Goal: Task Accomplishment & Management: Manage account settings

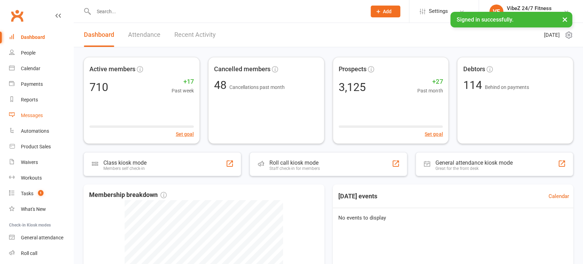
click at [33, 113] on div "Messages" at bounding box center [32, 116] width 22 height 6
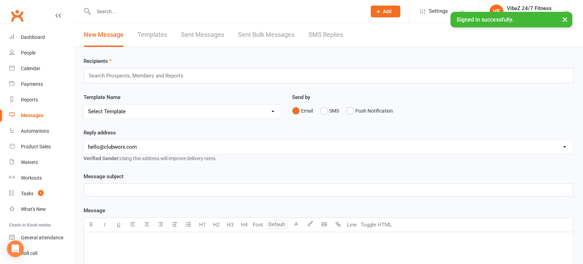
click at [321, 28] on link "SMS Replies" at bounding box center [325, 35] width 35 height 24
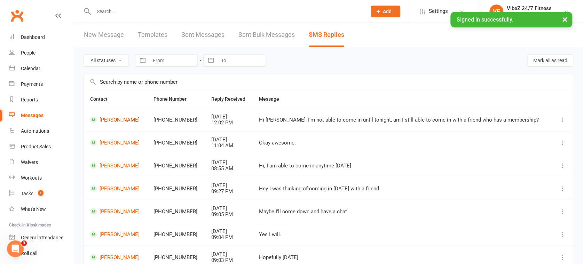
click at [115, 119] on link "[PERSON_NAME]" at bounding box center [115, 120] width 51 height 7
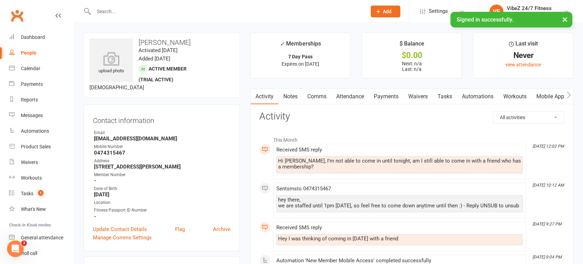
click at [313, 96] on link "Comms" at bounding box center [316, 97] width 29 height 16
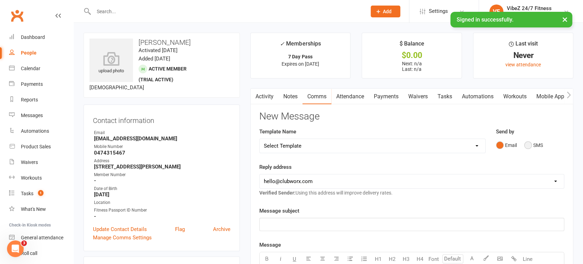
click at [529, 147] on button "SMS" at bounding box center [533, 145] width 19 height 13
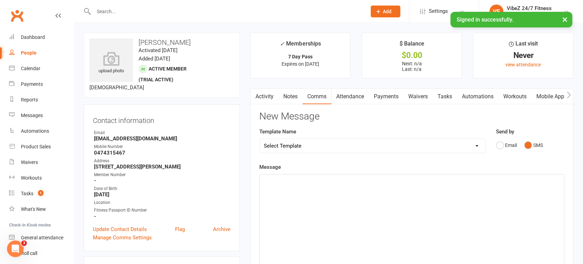
click at [322, 201] on div "﻿" at bounding box center [411, 227] width 304 height 104
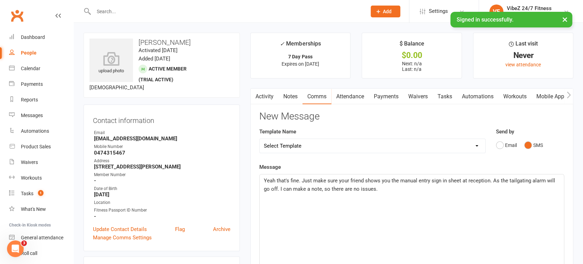
click at [499, 180] on span "Yeah that's fine. Just make sure your friend shows you the manual entry sign in…" at bounding box center [410, 185] width 293 height 15
click at [490, 181] on span "Yeah that's fine. Just make sure your friend shows you the manual entry sign in…" at bounding box center [410, 185] width 293 height 15
click at [368, 188] on span "Yeah that's fine. Just make sure your friend shows you the manual entry sign in…" at bounding box center [409, 185] width 291 height 15
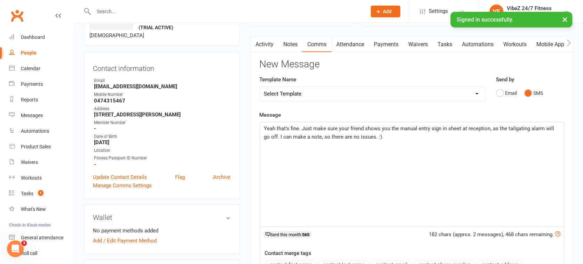
scroll to position [193, 0]
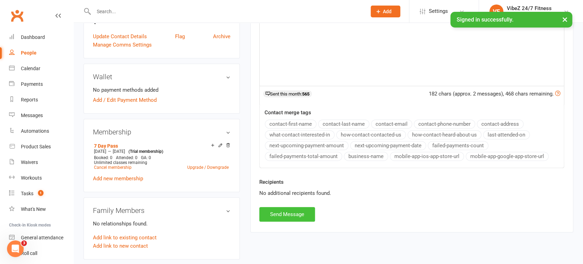
click at [275, 213] on button "Send Message" at bounding box center [287, 214] width 56 height 15
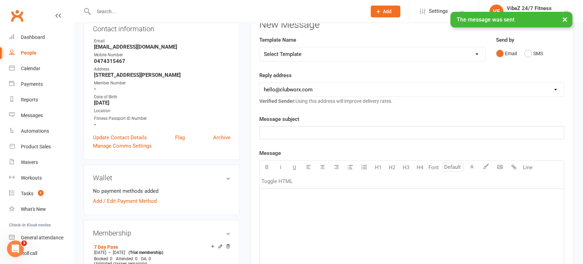
scroll to position [0, 0]
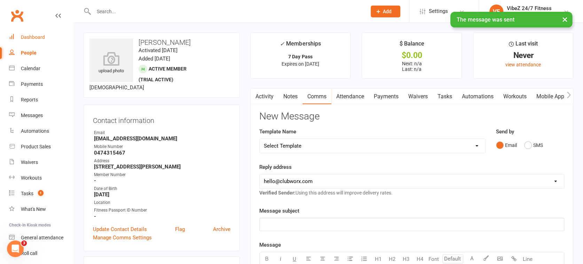
click at [48, 38] on link "Dashboard" at bounding box center [41, 38] width 64 height 16
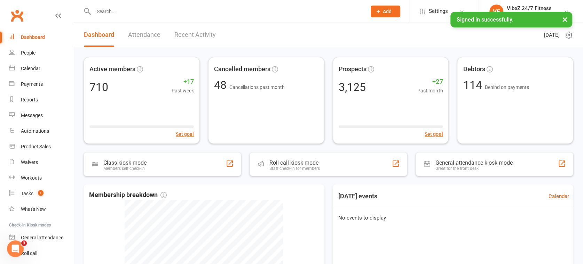
click at [190, 30] on link "Recent Activity" at bounding box center [194, 35] width 41 height 24
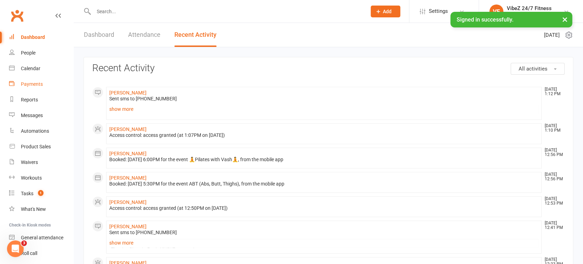
click at [40, 83] on div "Payments" at bounding box center [32, 84] width 22 height 6
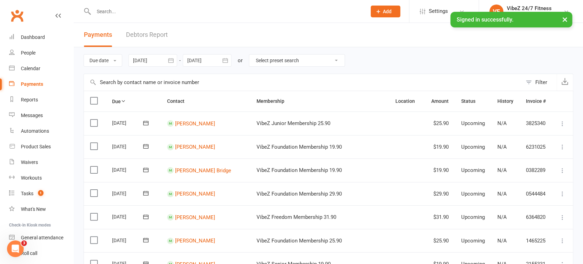
click at [152, 36] on link "Debtors Report" at bounding box center [147, 35] width 42 height 24
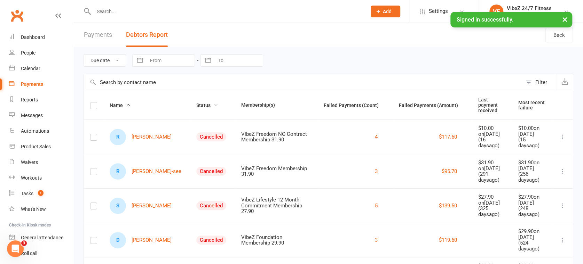
click at [196, 103] on span "Status" at bounding box center [207, 106] width 22 height 6
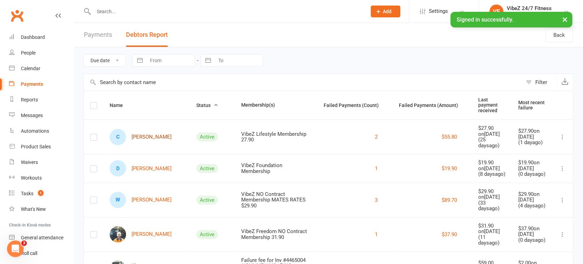
click at [148, 132] on link "C Chaylah Chivas" at bounding box center [141, 137] width 62 height 16
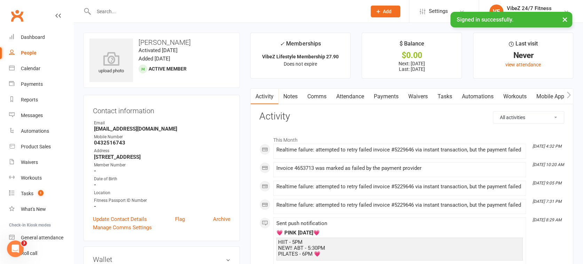
click at [384, 99] on link "Payments" at bounding box center [386, 97] width 34 height 16
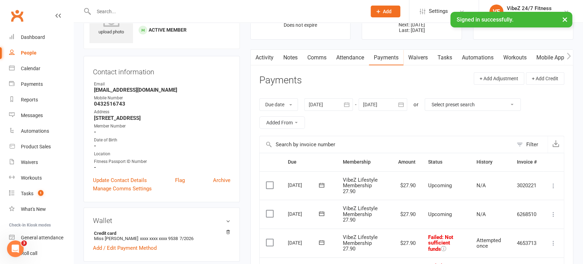
scroll to position [116, 0]
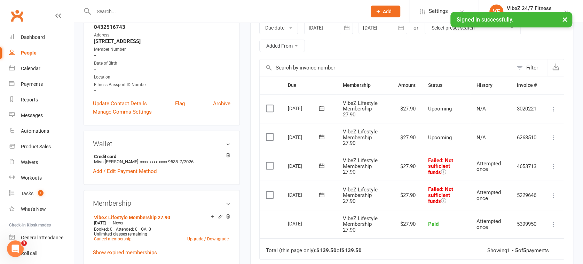
click at [553, 166] on icon at bounding box center [553, 166] width 7 height 7
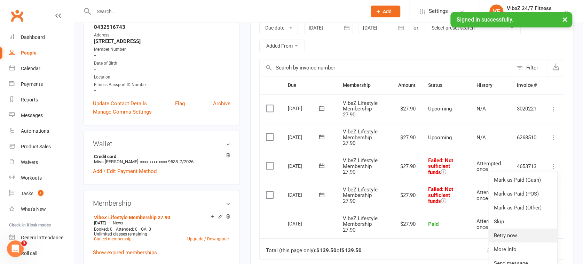
click at [501, 237] on link "Retry now" at bounding box center [522, 236] width 69 height 14
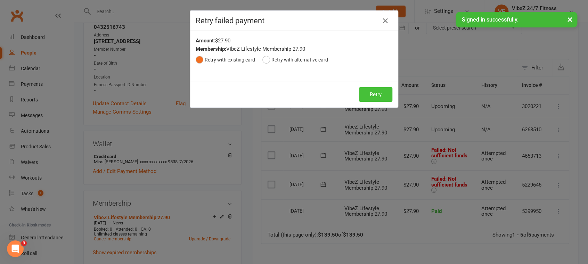
click at [364, 95] on button "Retry" at bounding box center [375, 94] width 33 height 15
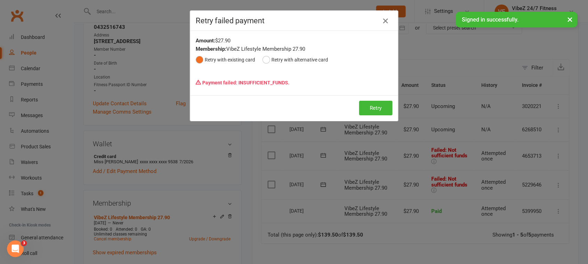
click at [385, 18] on icon "button" at bounding box center [386, 21] width 8 height 8
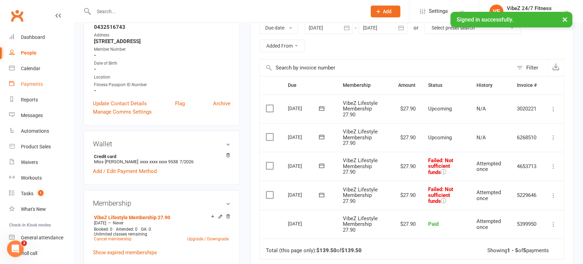
click at [43, 83] on link "Payments" at bounding box center [41, 85] width 64 height 16
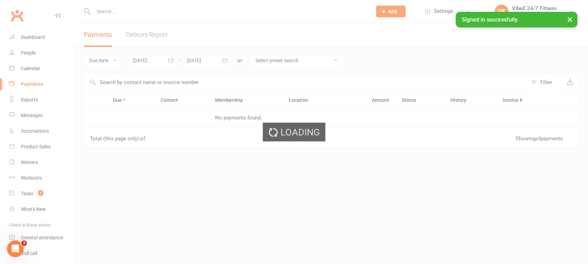
click at [144, 34] on div "Loading" at bounding box center [294, 132] width 588 height 264
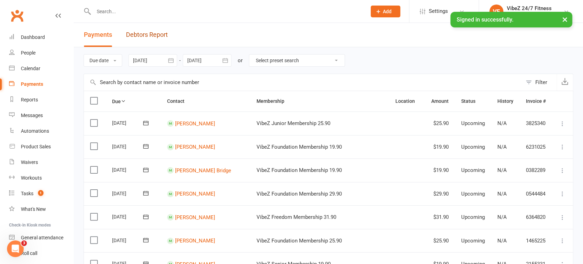
click at [144, 34] on link "Debtors Report" at bounding box center [147, 35] width 42 height 24
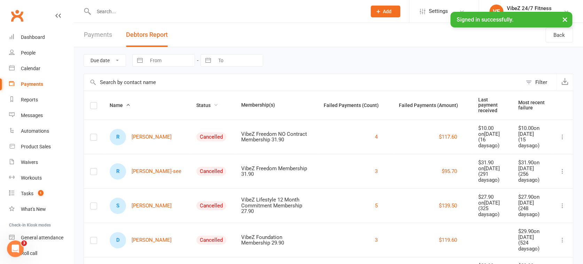
click at [196, 103] on span "Status" at bounding box center [207, 106] width 22 height 6
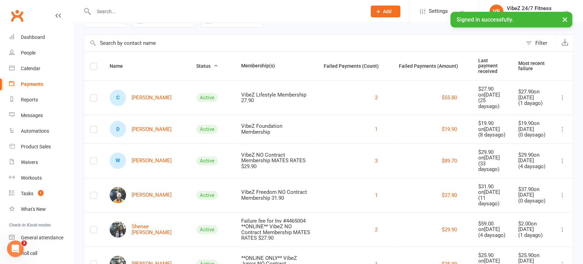
scroll to position [77, 0]
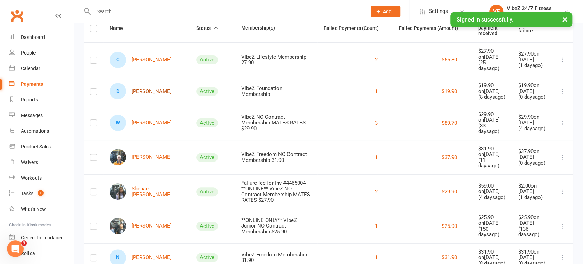
click at [141, 90] on link "D Daniel McAlister" at bounding box center [141, 91] width 62 height 16
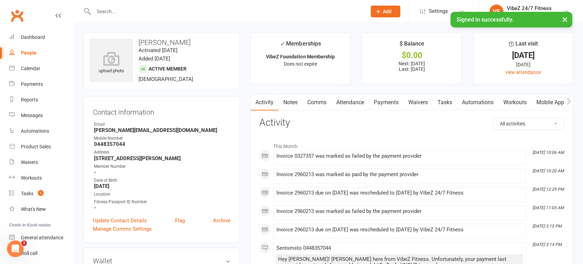
click at [384, 105] on link "Payments" at bounding box center [386, 103] width 34 height 16
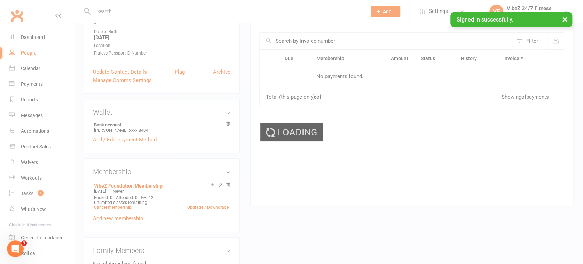
scroll to position [154, 0]
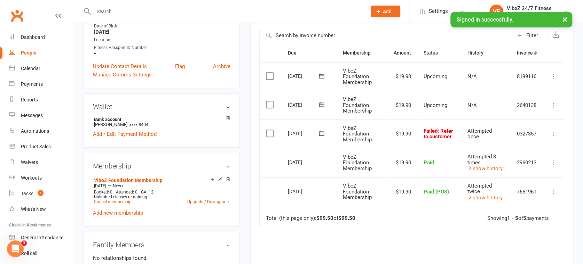
click at [319, 130] on icon at bounding box center [321, 133] width 7 height 7
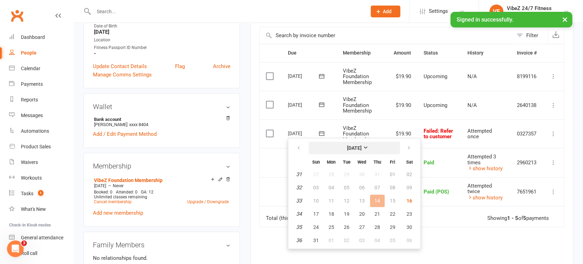
scroll to position [232, 0]
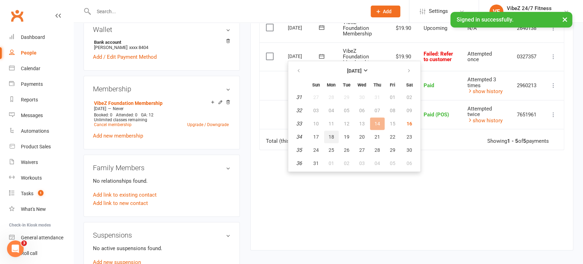
click at [328, 135] on span "18" at bounding box center [331, 137] width 6 height 6
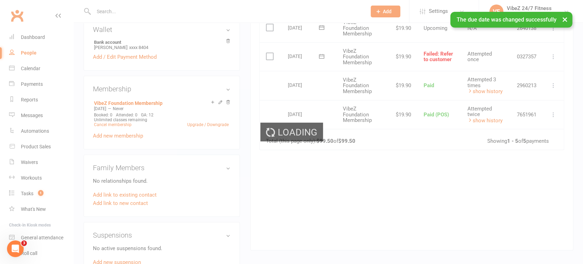
click at [32, 87] on div "Loading" at bounding box center [291, 132] width 583 height 264
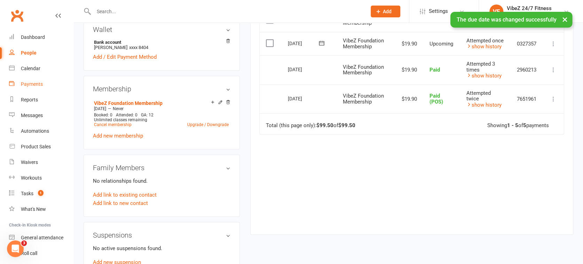
click at [40, 88] on link "Payments" at bounding box center [41, 85] width 64 height 16
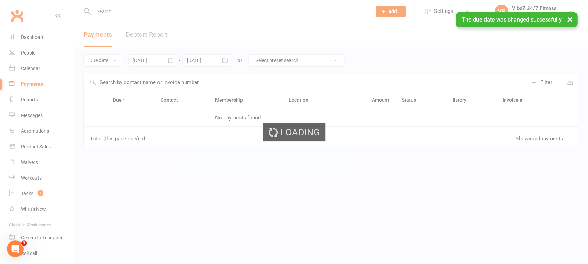
click at [141, 35] on div "Loading" at bounding box center [294, 132] width 588 height 264
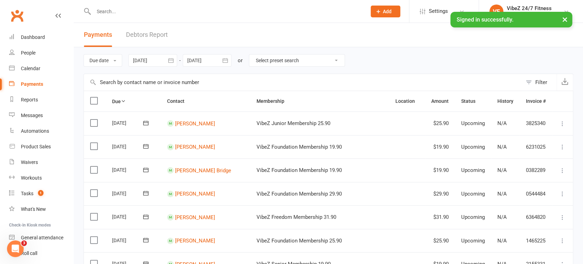
click at [147, 33] on link "Debtors Report" at bounding box center [147, 35] width 42 height 24
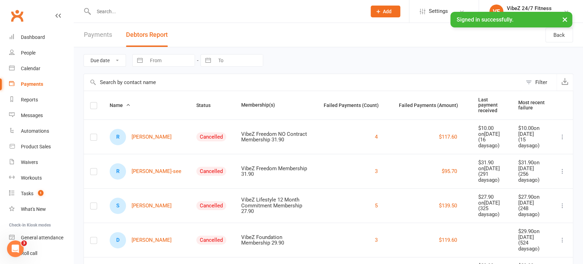
click at [196, 105] on button "Status" at bounding box center [207, 105] width 22 height 8
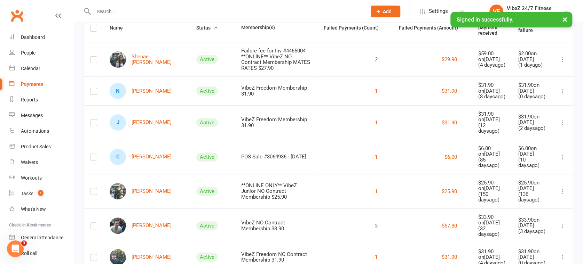
scroll to position [77, 0]
click at [148, 88] on link "N Nathan Vassallo" at bounding box center [141, 91] width 62 height 16
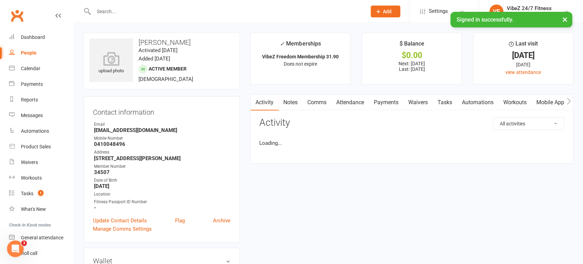
click at [382, 101] on link "Payments" at bounding box center [386, 103] width 34 height 16
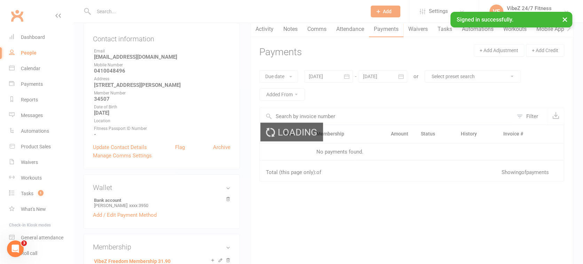
scroll to position [193, 0]
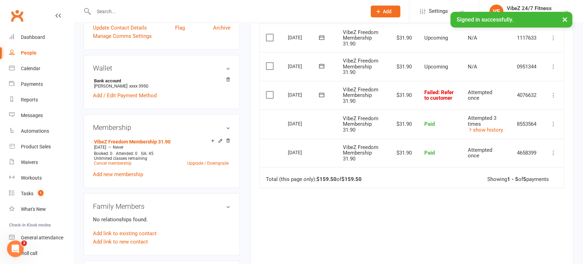
click at [322, 97] on icon at bounding box center [321, 94] width 7 height 7
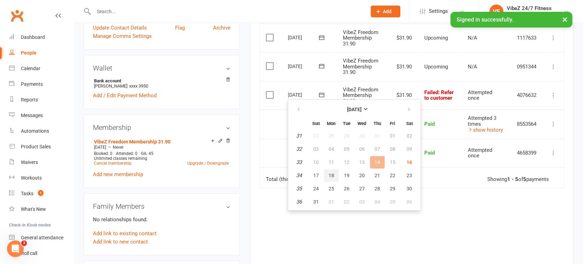
click at [333, 174] on span "18" at bounding box center [331, 176] width 6 height 6
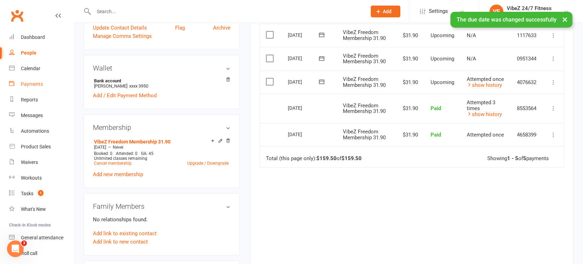
click at [36, 83] on div "Payments" at bounding box center [32, 84] width 22 height 6
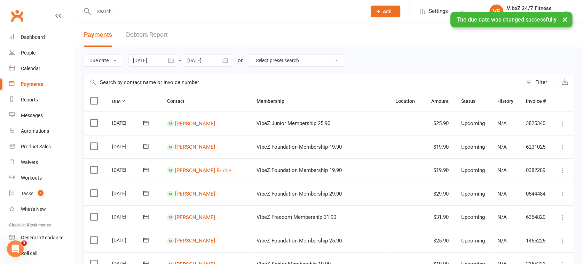
click at [143, 34] on link "Debtors Report" at bounding box center [147, 35] width 42 height 24
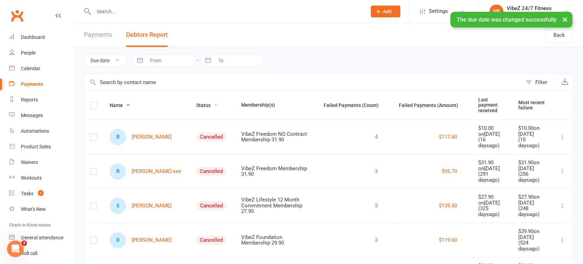
click at [196, 103] on span "Status" at bounding box center [207, 106] width 22 height 6
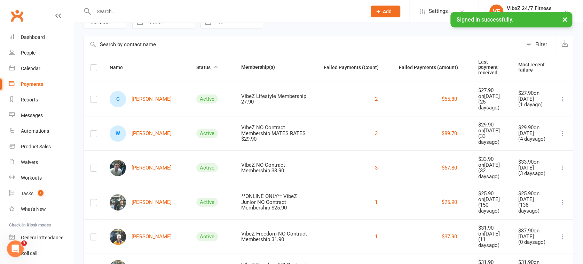
scroll to position [116, 0]
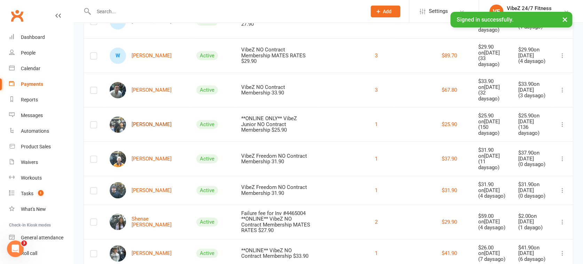
click at [147, 121] on link "[PERSON_NAME]" at bounding box center [141, 125] width 62 height 16
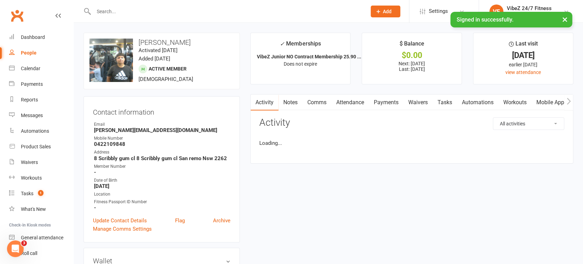
click at [359, 95] on link "Attendance" at bounding box center [350, 103] width 38 height 16
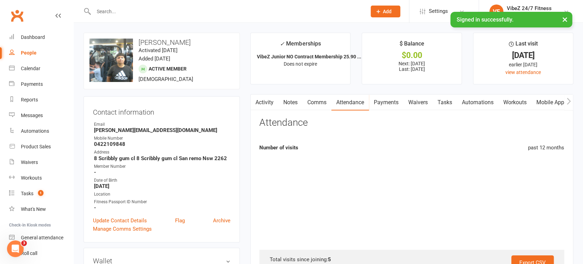
click at [384, 100] on link "Payments" at bounding box center [386, 103] width 34 height 16
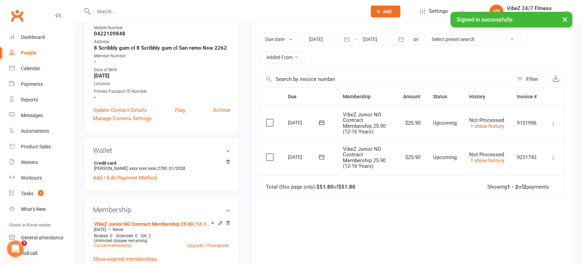
scroll to position [77, 0]
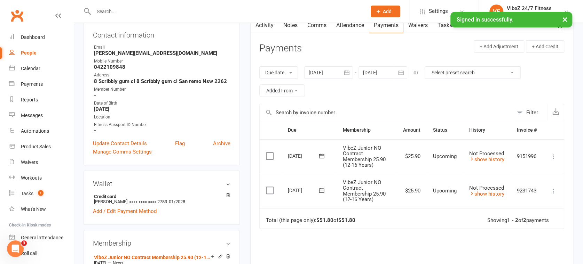
click at [346, 74] on icon "button" at bounding box center [346, 72] width 5 height 5
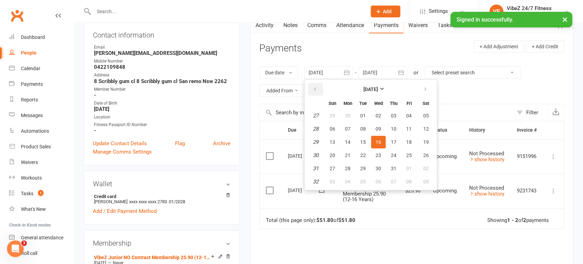
click at [316, 91] on icon "button" at bounding box center [314, 90] width 5 height 6
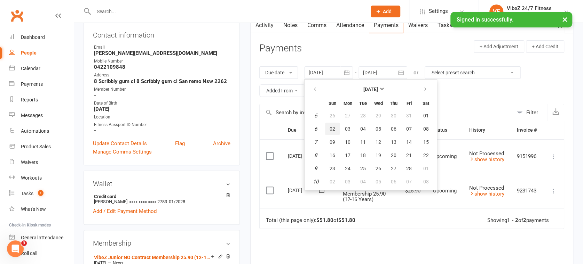
click at [337, 129] on button "02" at bounding box center [332, 129] width 15 height 13
type input "02 Feb 2025"
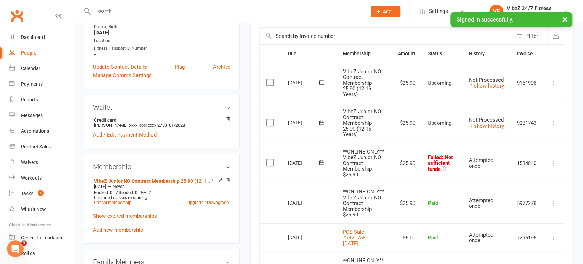
scroll to position [154, 0]
click at [554, 161] on icon at bounding box center [553, 162] width 7 height 7
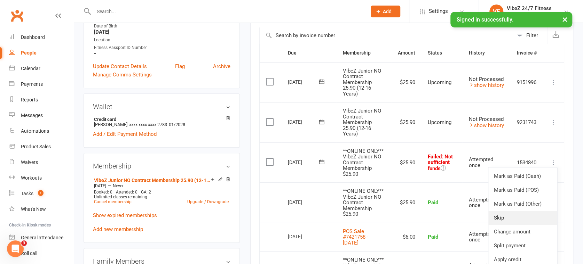
click at [511, 222] on link "Skip" at bounding box center [522, 218] width 69 height 14
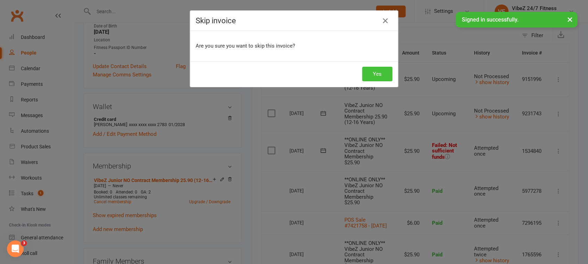
click at [380, 69] on button "Yes" at bounding box center [377, 74] width 30 height 15
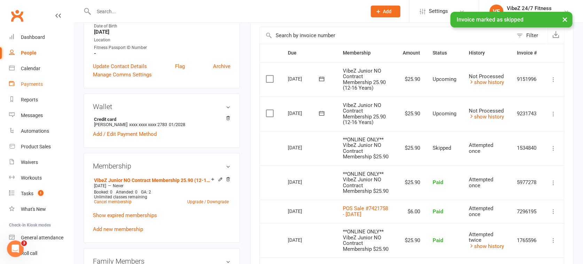
click at [30, 83] on div "Payments" at bounding box center [32, 84] width 22 height 6
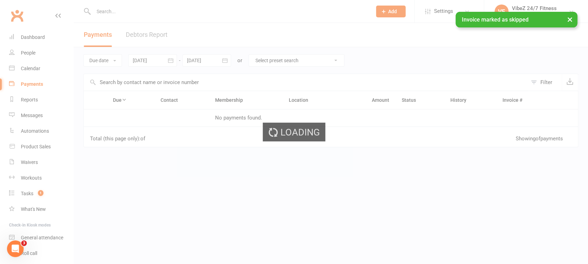
click at [159, 33] on div "Loading" at bounding box center [294, 132] width 588 height 264
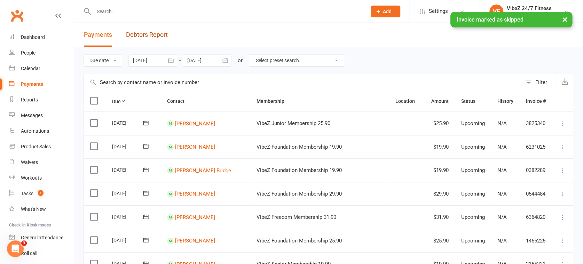
click at [159, 33] on link "Debtors Report" at bounding box center [147, 35] width 42 height 24
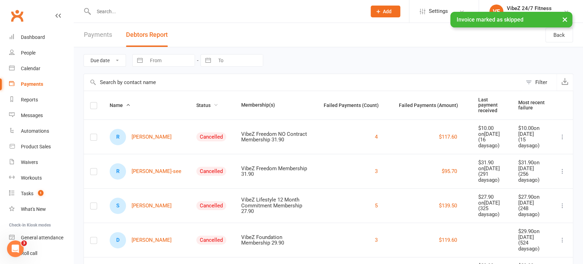
click at [196, 103] on span "Status" at bounding box center [207, 106] width 22 height 6
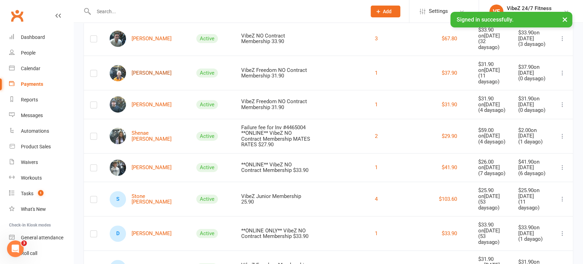
scroll to position [154, 0]
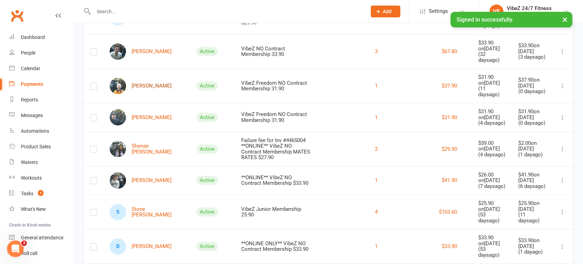
click at [142, 84] on link "[PERSON_NAME]" at bounding box center [141, 86] width 62 height 16
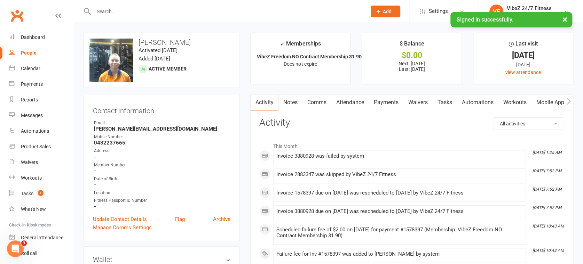
click at [391, 100] on link "Payments" at bounding box center [386, 103] width 34 height 16
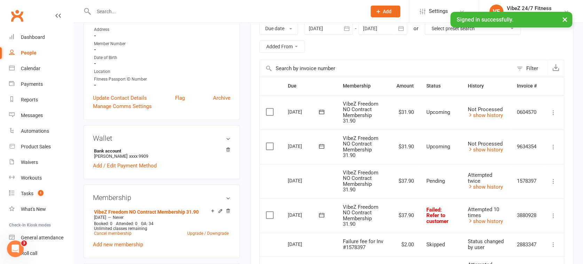
scroll to position [154, 0]
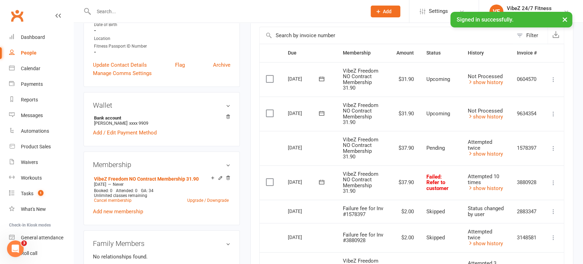
click at [322, 183] on icon at bounding box center [321, 182] width 5 height 5
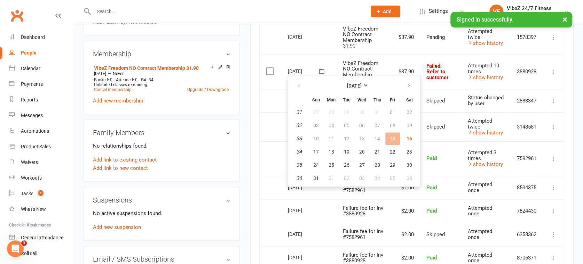
scroll to position [348, 0]
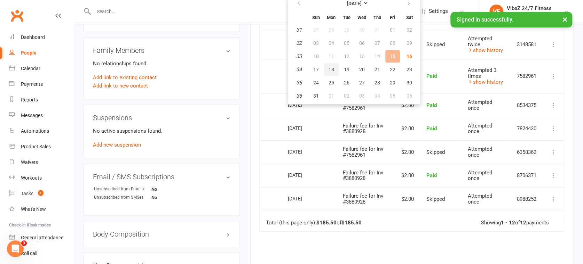
drag, startPoint x: 330, startPoint y: 67, endPoint x: 332, endPoint y: 33, distance: 33.4
click at [330, 67] on span "18" at bounding box center [331, 70] width 6 height 6
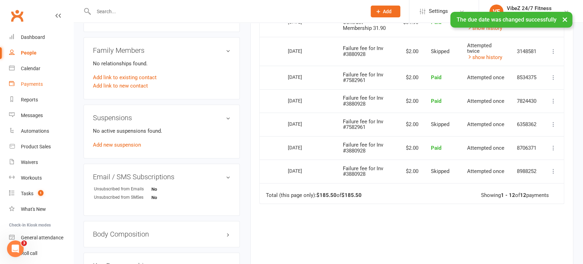
click at [34, 82] on div "Payments" at bounding box center [32, 84] width 22 height 6
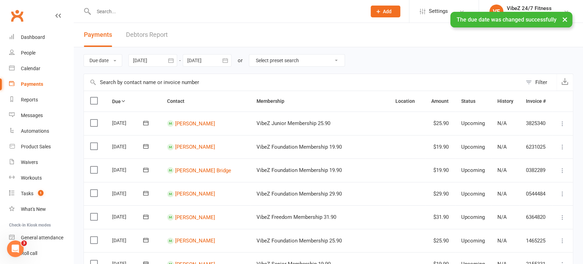
click at [148, 36] on link "Debtors Report" at bounding box center [147, 35] width 42 height 24
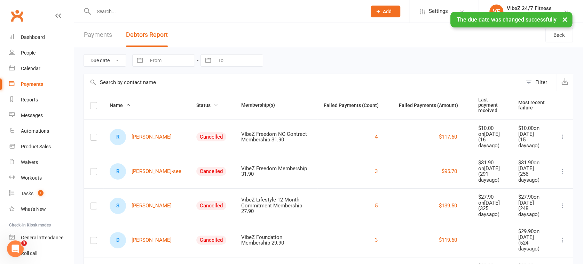
click at [196, 103] on span "Status" at bounding box center [207, 106] width 22 height 6
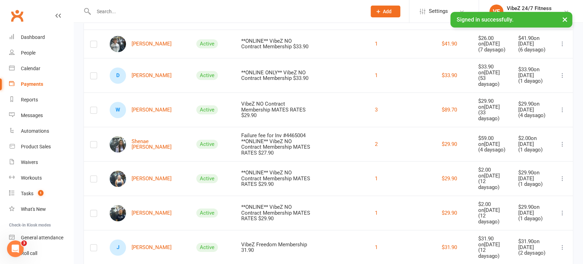
scroll to position [270, 0]
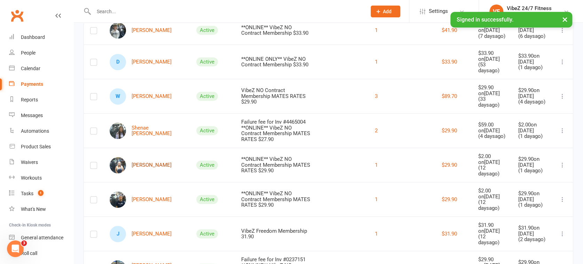
click at [142, 174] on link "[PERSON_NAME]" at bounding box center [141, 165] width 62 height 16
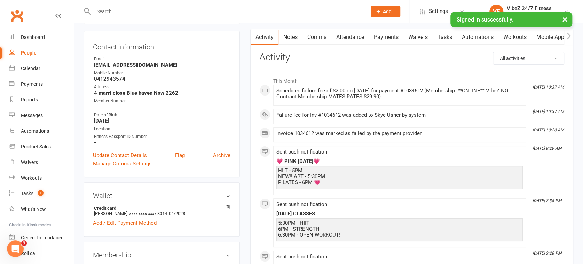
scroll to position [39, 0]
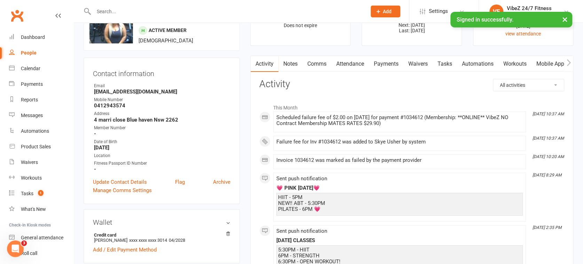
click at [389, 64] on link "Payments" at bounding box center [386, 64] width 34 height 16
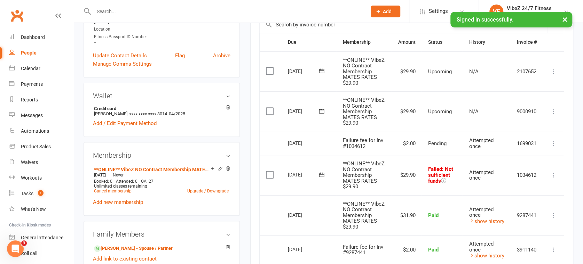
scroll to position [193, 0]
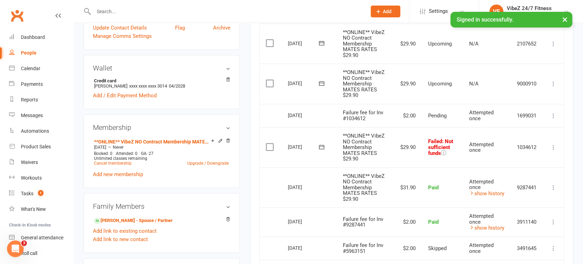
click at [553, 151] on icon at bounding box center [553, 147] width 7 height 7
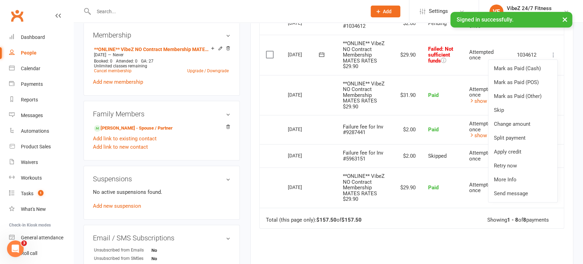
scroll to position [348, 0]
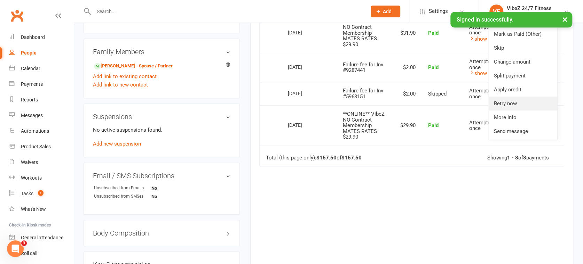
click at [506, 111] on link "Retry now" at bounding box center [522, 104] width 69 height 14
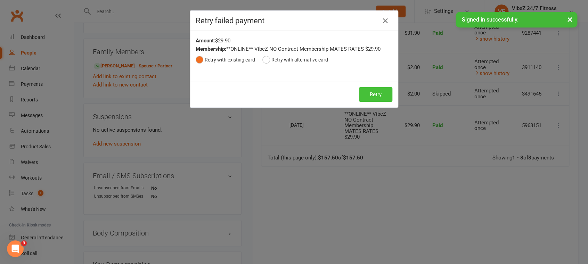
click at [364, 96] on button "Retry" at bounding box center [375, 94] width 33 height 15
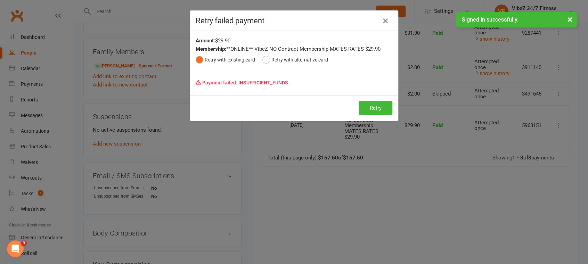
drag, startPoint x: 384, startPoint y: 19, endPoint x: 384, endPoint y: 47, distance: 27.8
click at [384, 19] on icon "button" at bounding box center [386, 21] width 8 height 8
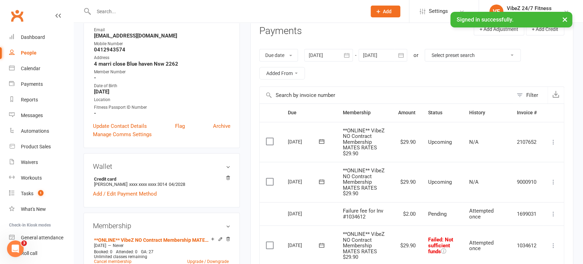
scroll to position [0, 0]
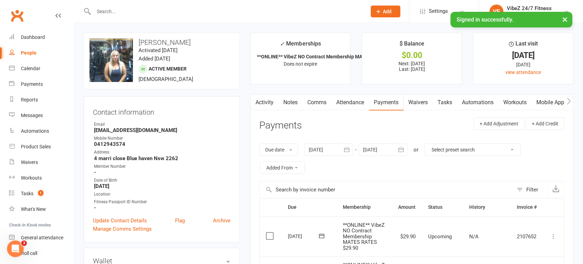
click at [321, 102] on link "Comms" at bounding box center [316, 103] width 29 height 16
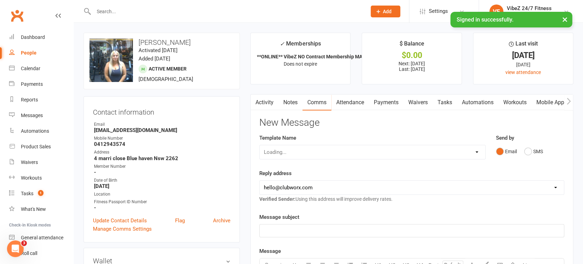
click at [293, 145] on div "Loading..." at bounding box center [372, 152] width 226 height 15
click at [456, 154] on div "Loading..." at bounding box center [372, 152] width 226 height 15
click at [526, 153] on button "SMS" at bounding box center [533, 151] width 19 height 13
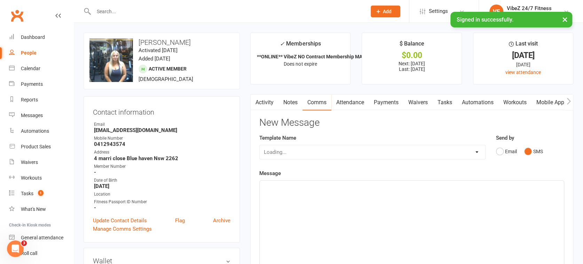
click at [451, 152] on div "Loading..." at bounding box center [372, 152] width 226 height 15
click at [443, 147] on select "Select Template [Email] 1ST WARNING OUTSTANDING ACCOUNT [Email] OUTSTANDING ACC…" at bounding box center [371, 152] width 225 height 14
select select "18"
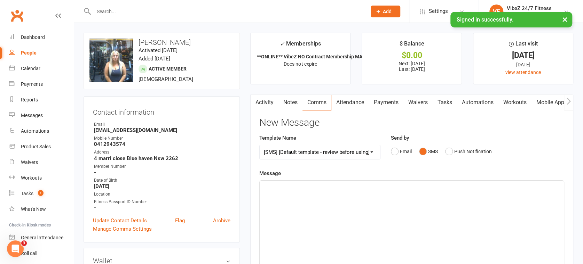
click at [259, 145] on select "Select Template [Email] 1ST WARNING OUTSTANDING ACCOUNT [Email] OUTSTANDING ACC…" at bounding box center [319, 152] width 120 height 14
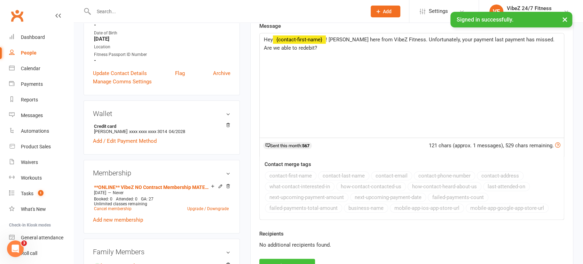
scroll to position [154, 0]
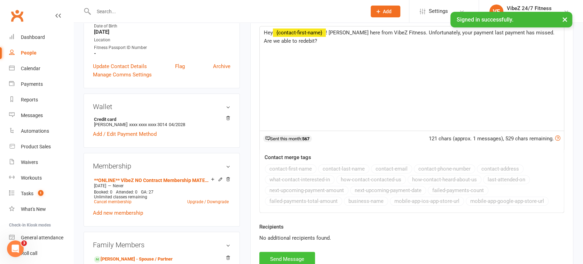
click at [282, 261] on button "Send Message" at bounding box center [287, 259] width 56 height 15
select select
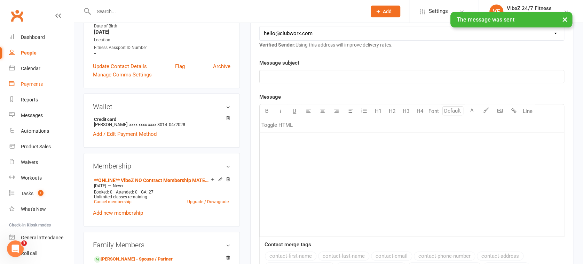
click at [35, 83] on div "Payments" at bounding box center [32, 84] width 22 height 6
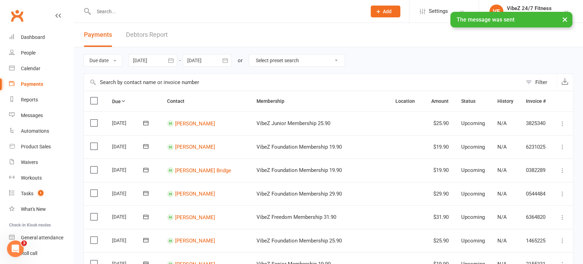
click at [133, 35] on link "Debtors Report" at bounding box center [147, 35] width 42 height 24
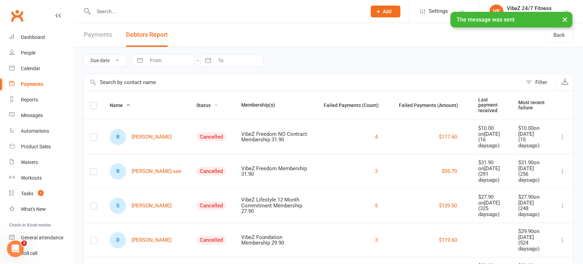
click at [196, 103] on span "Status" at bounding box center [207, 106] width 22 height 6
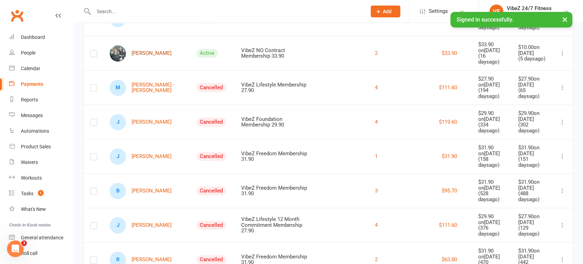
scroll to position [541, 0]
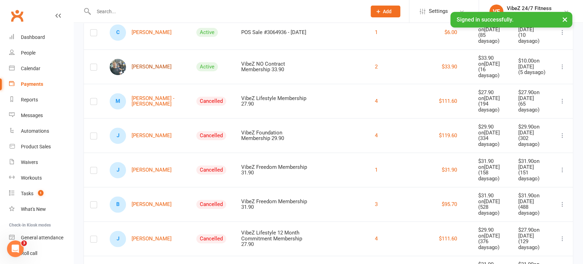
click at [149, 75] on link "[PERSON_NAME]" at bounding box center [141, 67] width 62 height 16
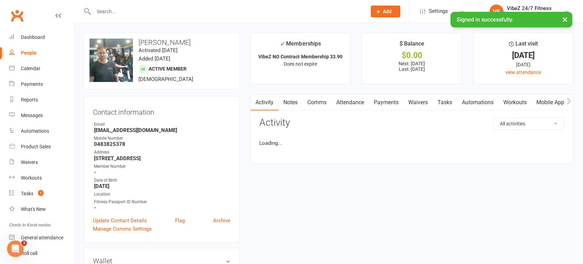
click at [381, 103] on link "Payments" at bounding box center [386, 103] width 34 height 16
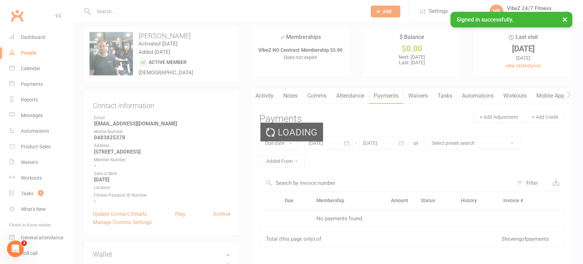
scroll to position [193, 0]
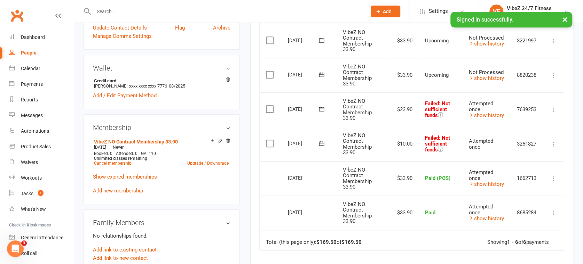
click at [552, 150] on td "Mark as Paid (Cash) Mark as Paid (POS) Mark as Paid (Other) Skip Change amount …" at bounding box center [553, 144] width 21 height 34
click at [555, 138] on td "Mark as Paid (Cash) Mark as Paid (POS) Mark as Paid (Other) Skip Change amount …" at bounding box center [553, 144] width 21 height 34
click at [555, 144] on icon at bounding box center [553, 144] width 7 height 7
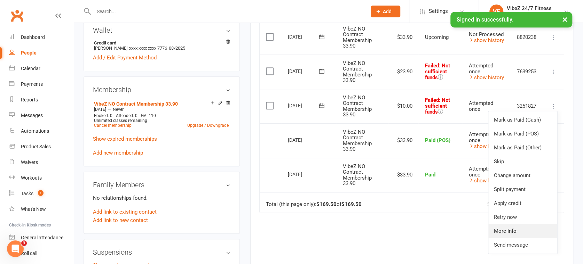
scroll to position [232, 0]
click at [512, 217] on link "Retry now" at bounding box center [522, 217] width 69 height 14
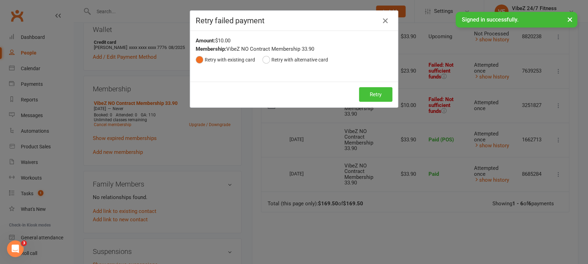
click at [374, 92] on button "Retry" at bounding box center [375, 94] width 33 height 15
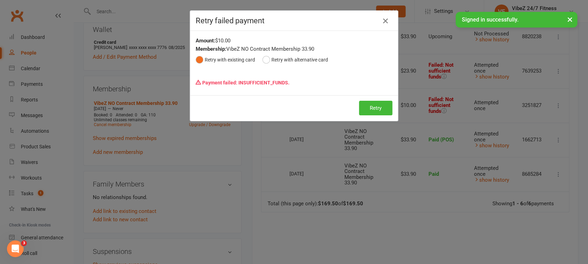
click at [385, 15] on div "Retry failed payment" at bounding box center [294, 21] width 208 height 20
click at [384, 17] on icon "button" at bounding box center [386, 21] width 8 height 8
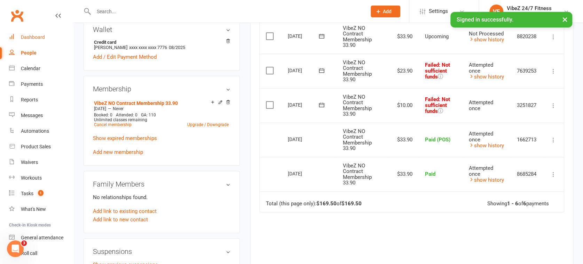
click at [29, 39] on div "Dashboard" at bounding box center [33, 37] width 24 height 6
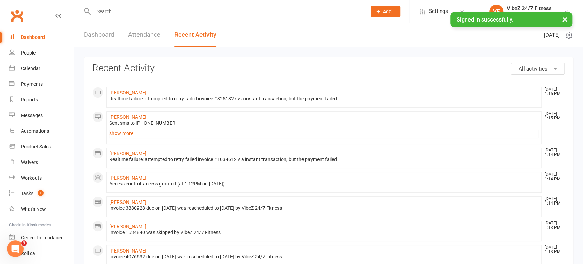
click at [102, 35] on link "Dashboard" at bounding box center [99, 35] width 30 height 24
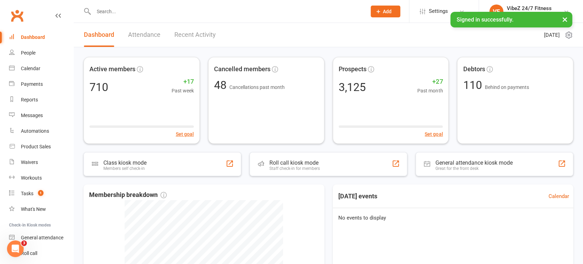
click at [200, 38] on link "Recent Activity" at bounding box center [194, 35] width 41 height 24
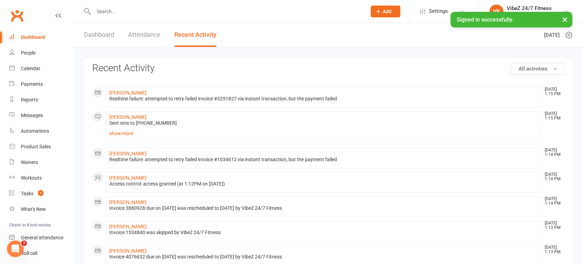
click at [545, 69] on span "All activities" at bounding box center [532, 69] width 29 height 6
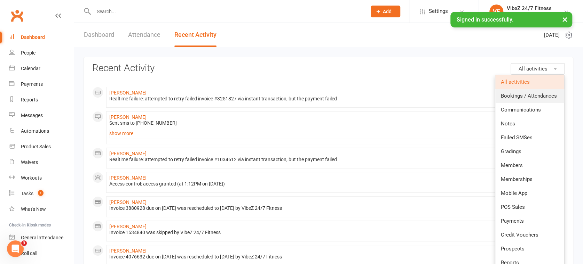
click at [529, 94] on span "Bookings / Attendances" at bounding box center [528, 96] width 56 height 6
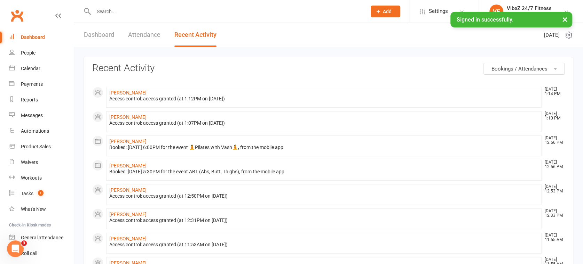
click at [97, 35] on link "Dashboard" at bounding box center [99, 35] width 30 height 24
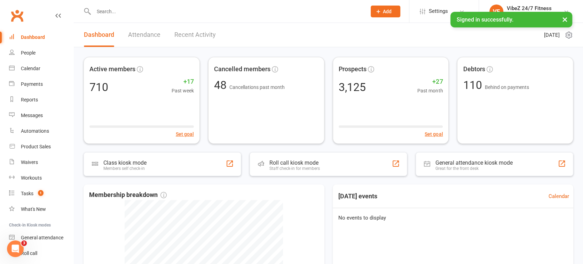
click at [191, 38] on link "Recent Activity" at bounding box center [194, 35] width 41 height 24
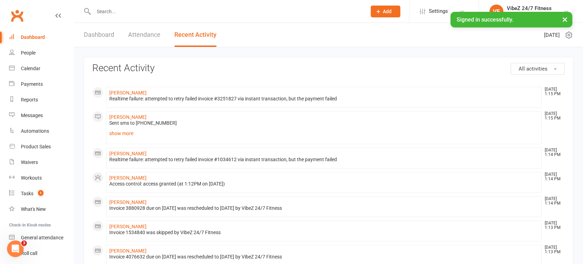
click at [112, 24] on link "Dashboard" at bounding box center [99, 35] width 30 height 24
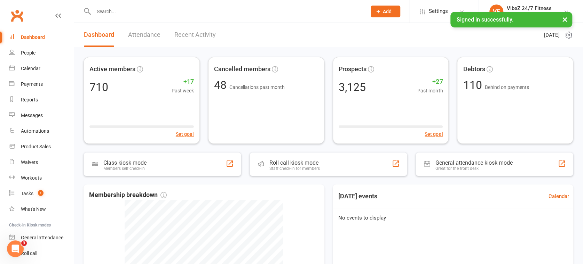
click at [219, 46] on div "Dashboard Attendance Recent Activity" at bounding box center [150, 35] width 152 height 24
click at [211, 39] on link "Recent Activity" at bounding box center [194, 35] width 41 height 24
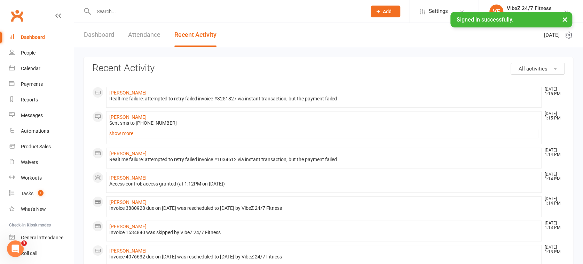
click at [114, 30] on link "Dashboard" at bounding box center [99, 35] width 30 height 24
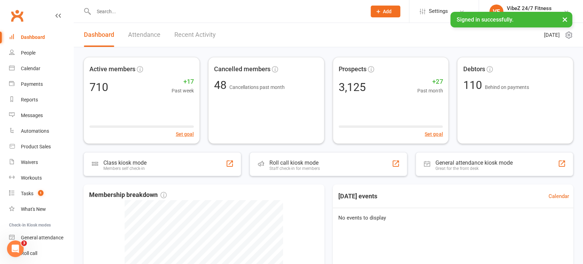
click at [200, 38] on link "Recent Activity" at bounding box center [194, 35] width 41 height 24
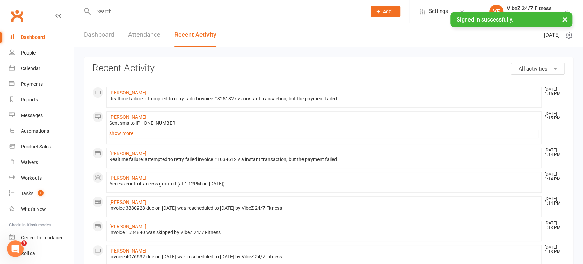
click at [536, 64] on button "All activities" at bounding box center [537, 69] width 54 height 12
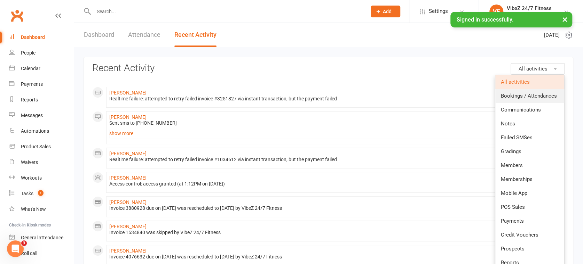
click at [521, 94] on span "Bookings / Attendances" at bounding box center [528, 96] width 56 height 6
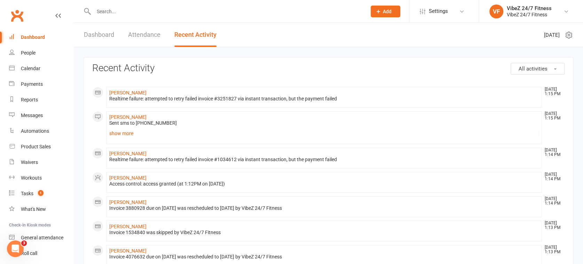
click at [103, 40] on link "Dashboard" at bounding box center [99, 35] width 30 height 24
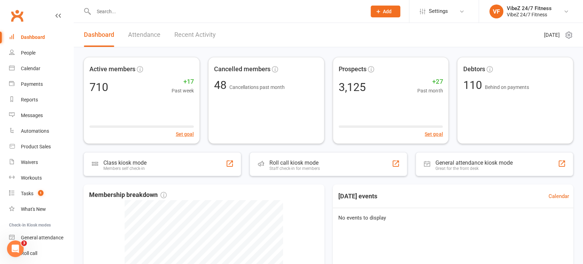
click at [187, 38] on link "Recent Activity" at bounding box center [194, 35] width 41 height 24
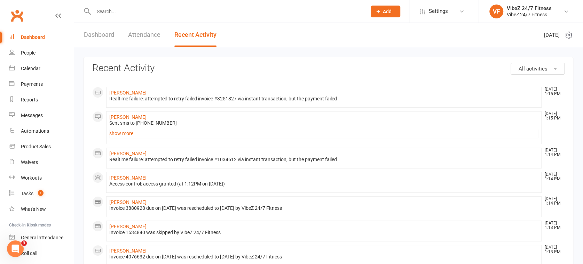
click at [555, 69] on span "button" at bounding box center [554, 69] width 3 height 1
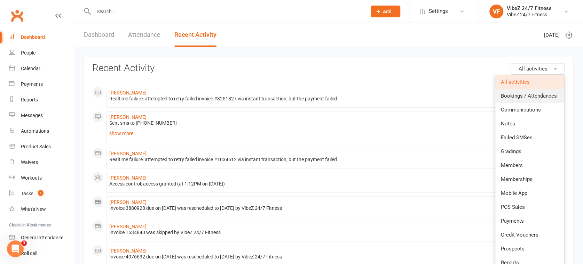
click at [525, 99] on link "Bookings / Attendances" at bounding box center [529, 96] width 69 height 14
